Goal: Task Accomplishment & Management: Manage account settings

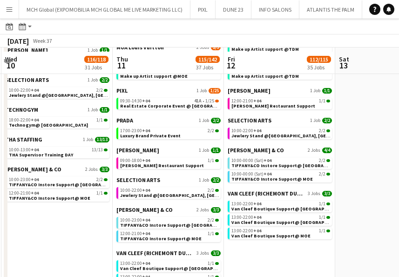
scroll to position [655, 0]
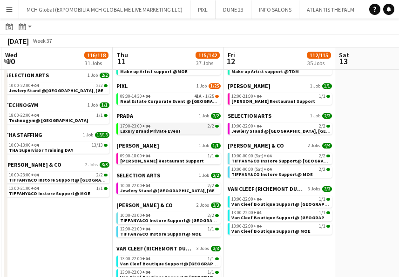
click at [134, 125] on span "17:00-23:00 +04" at bounding box center [135, 126] width 30 height 5
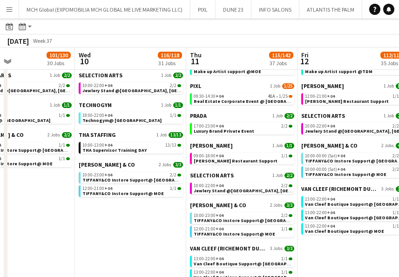
scroll to position [0, 256]
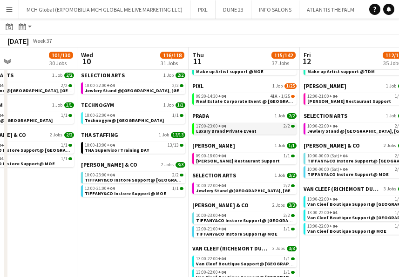
click at [230, 125] on div "17:00-23:00 +04 2/2" at bounding box center [245, 126] width 99 height 5
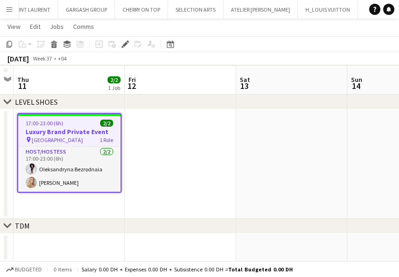
scroll to position [75, 0]
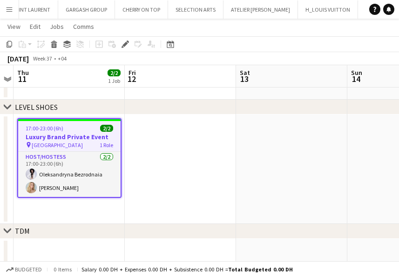
click at [68, 139] on h3 "Luxury Brand Private Event" at bounding box center [69, 137] width 102 height 8
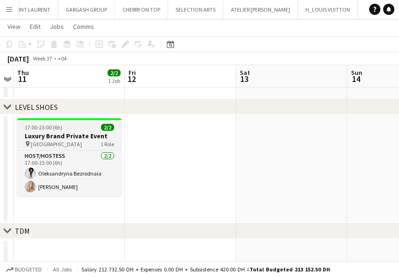
click at [51, 136] on h3 "Luxury Brand Private Event" at bounding box center [69, 136] width 104 height 8
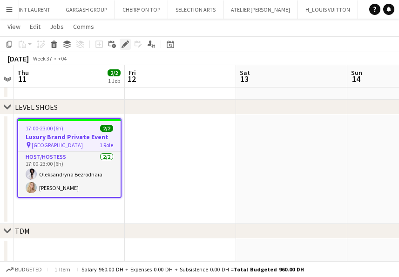
click at [121, 44] on div "Edit" at bounding box center [125, 44] width 11 height 11
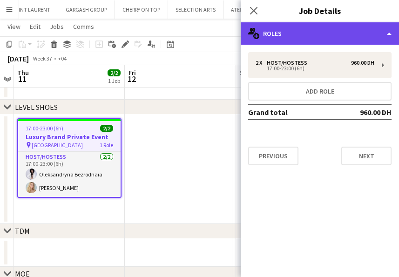
click at [279, 35] on div "multiple-users-add Roles" at bounding box center [319, 33] width 158 height 22
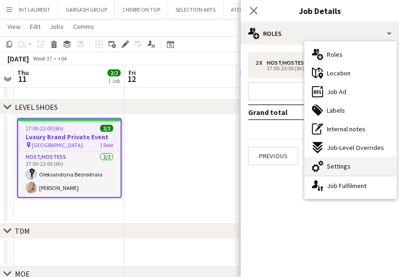
click at [344, 160] on div "cog-double-3 Settings" at bounding box center [350, 166] width 92 height 19
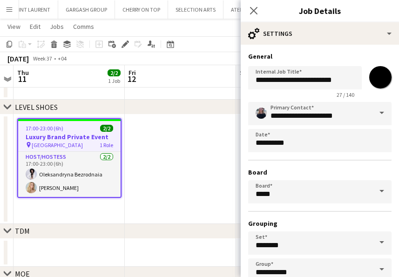
click at [381, 78] on input "*******" at bounding box center [379, 76] width 33 height 33
type input "*******"
click at [297, 113] on input "**********" at bounding box center [319, 113] width 143 height 23
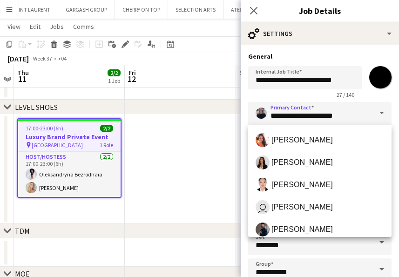
click at [381, 112] on span at bounding box center [382, 113] width 20 height 22
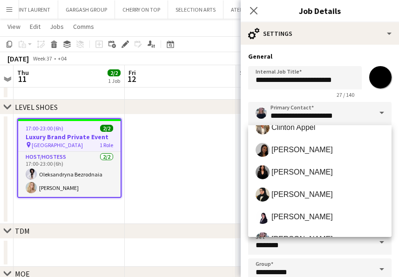
scroll to position [146, 0]
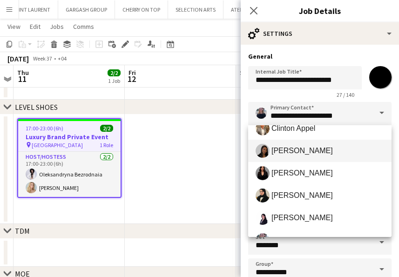
click at [290, 154] on span "Sara Mendhao" at bounding box center [301, 150] width 61 height 9
type input "**********"
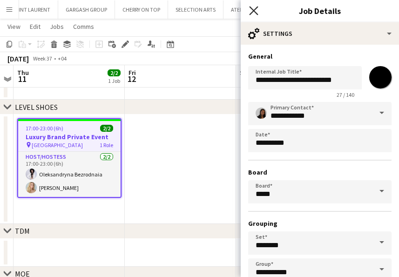
click at [251, 10] on icon "Close pop-in" at bounding box center [253, 10] width 9 height 9
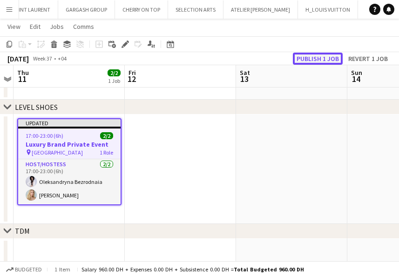
click at [309, 58] on button "Publish 1 job" at bounding box center [318, 59] width 50 height 12
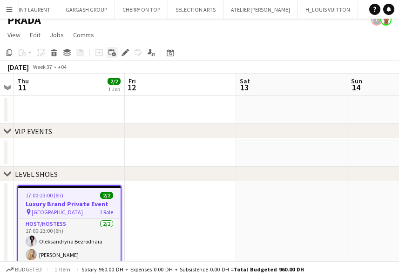
scroll to position [0, 0]
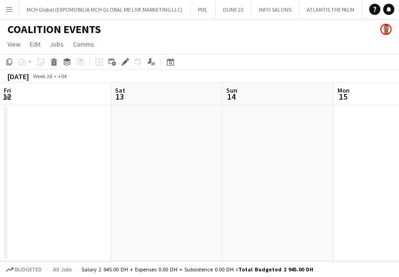
scroll to position [0, 345]
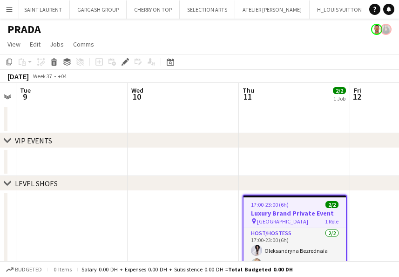
scroll to position [0, 318]
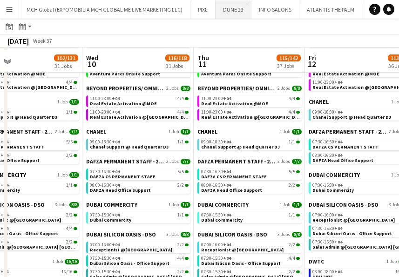
scroll to position [73, 0]
